Goal: Task Accomplishment & Management: Use online tool/utility

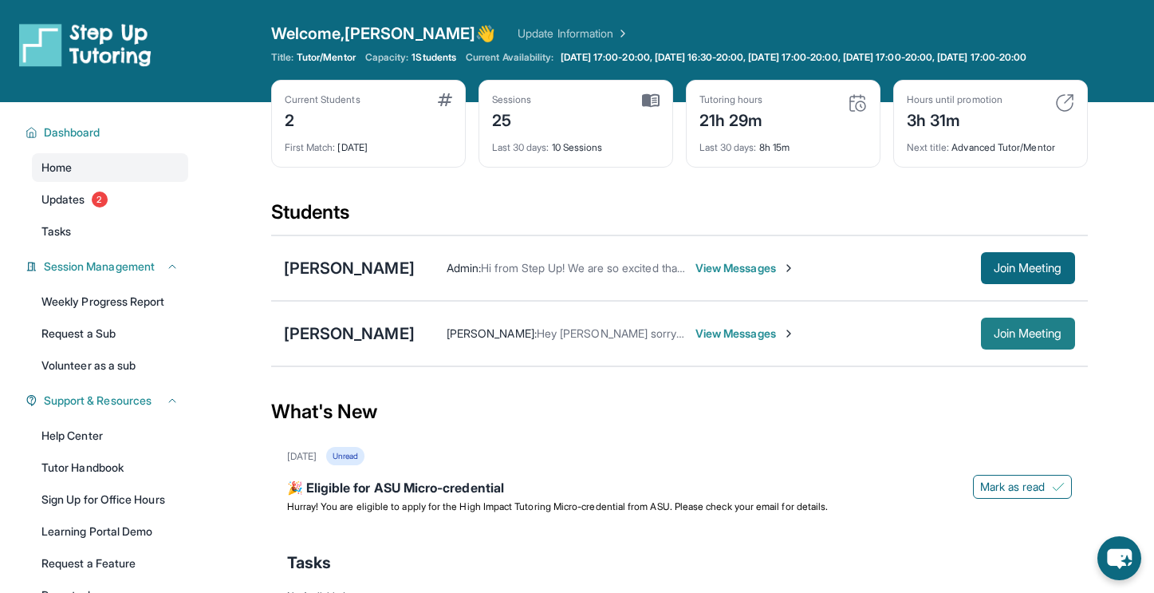
click at [1000, 338] on span "Join Meeting" at bounding box center [1028, 334] width 69 height 10
click at [974, 340] on div "[PERSON_NAME] : Liked “I'll be joining in 10 minutes” View Messages" at bounding box center [698, 333] width 566 height 16
click at [1013, 338] on span "Join Meeting" at bounding box center [1028, 334] width 69 height 10
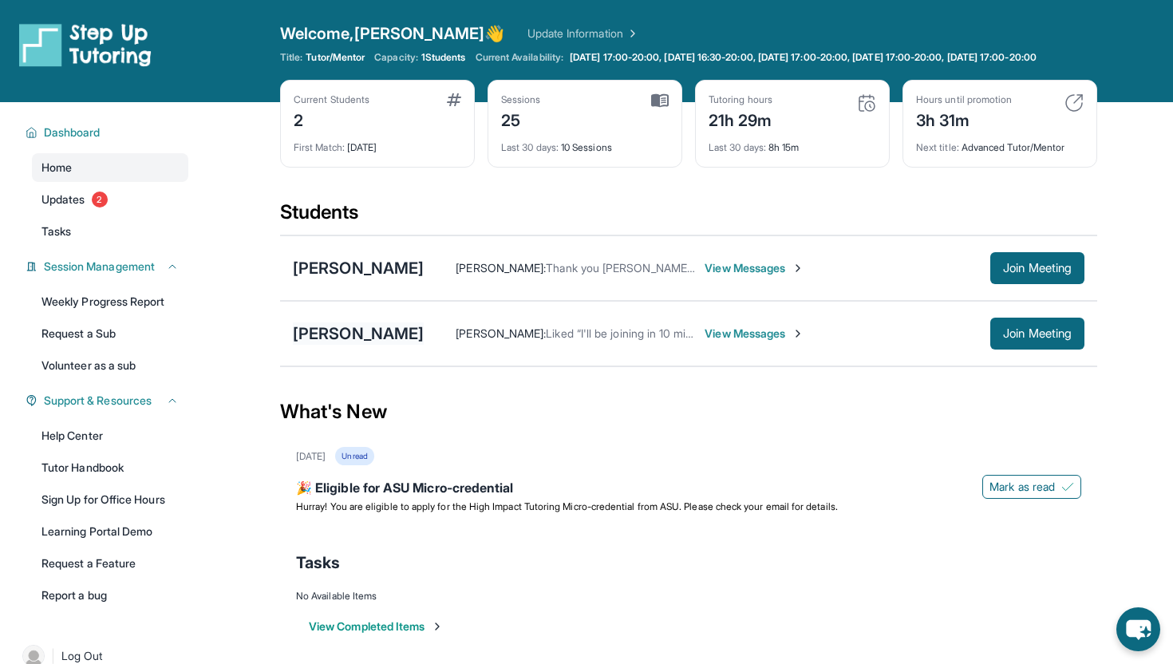
click at [314, 345] on div "[PERSON_NAME]" at bounding box center [358, 333] width 131 height 22
